Goal: Find specific page/section: Find specific page/section

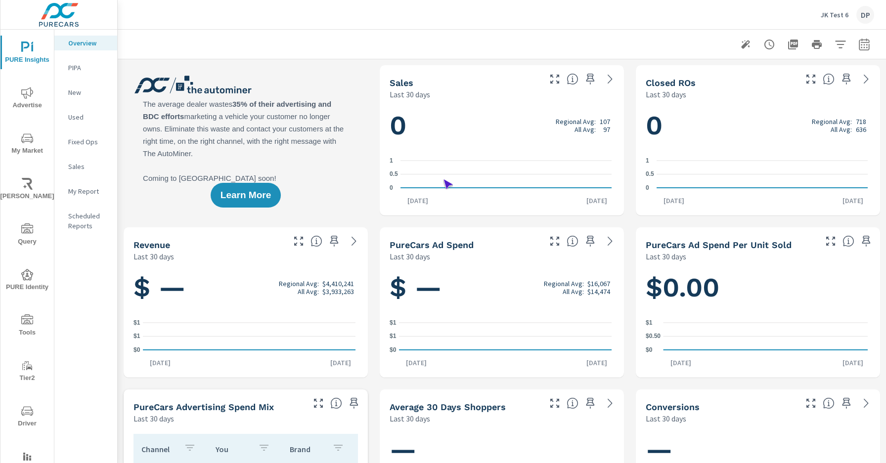
click at [25, 417] on span "Driver" at bounding box center [26, 417] width 47 height 24
